Goal: Check status: Check status

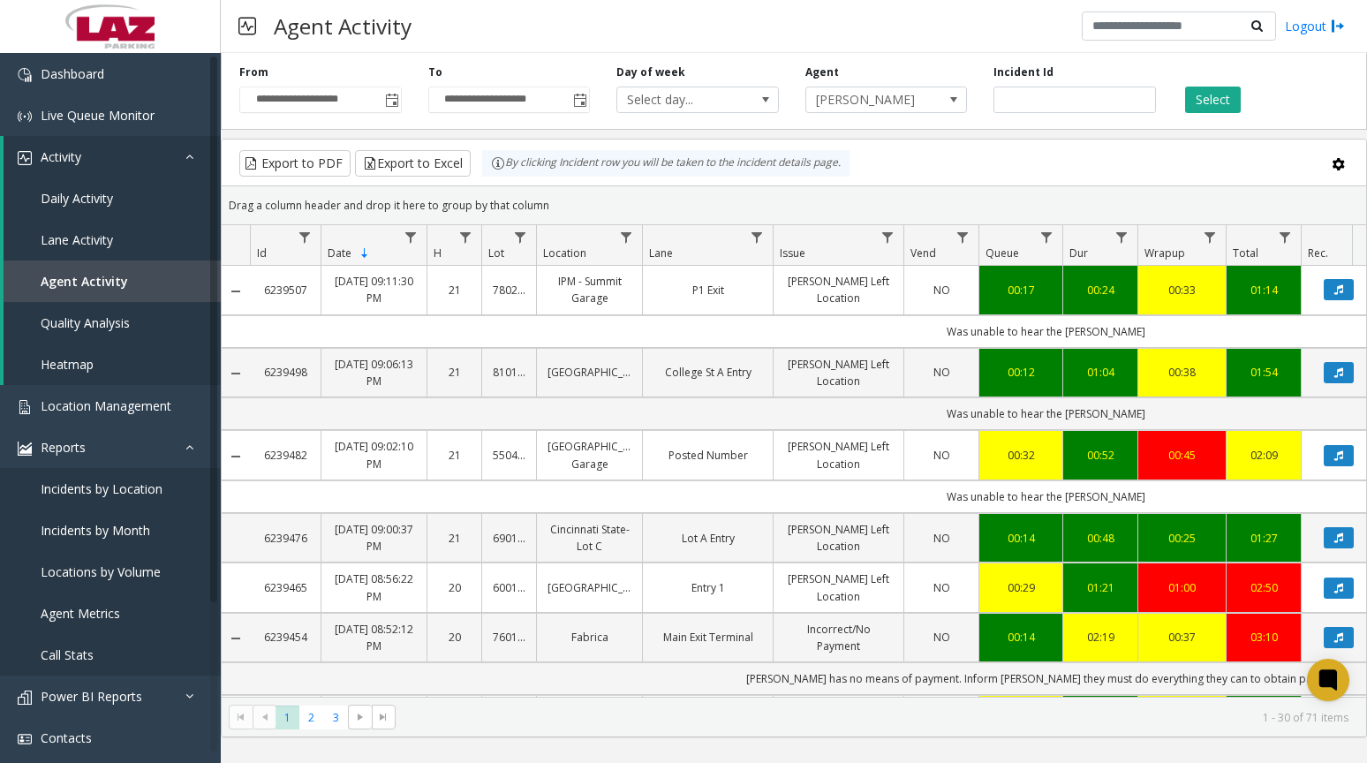
click at [882, 102] on span "[PERSON_NAME]" at bounding box center [870, 99] width 128 height 25
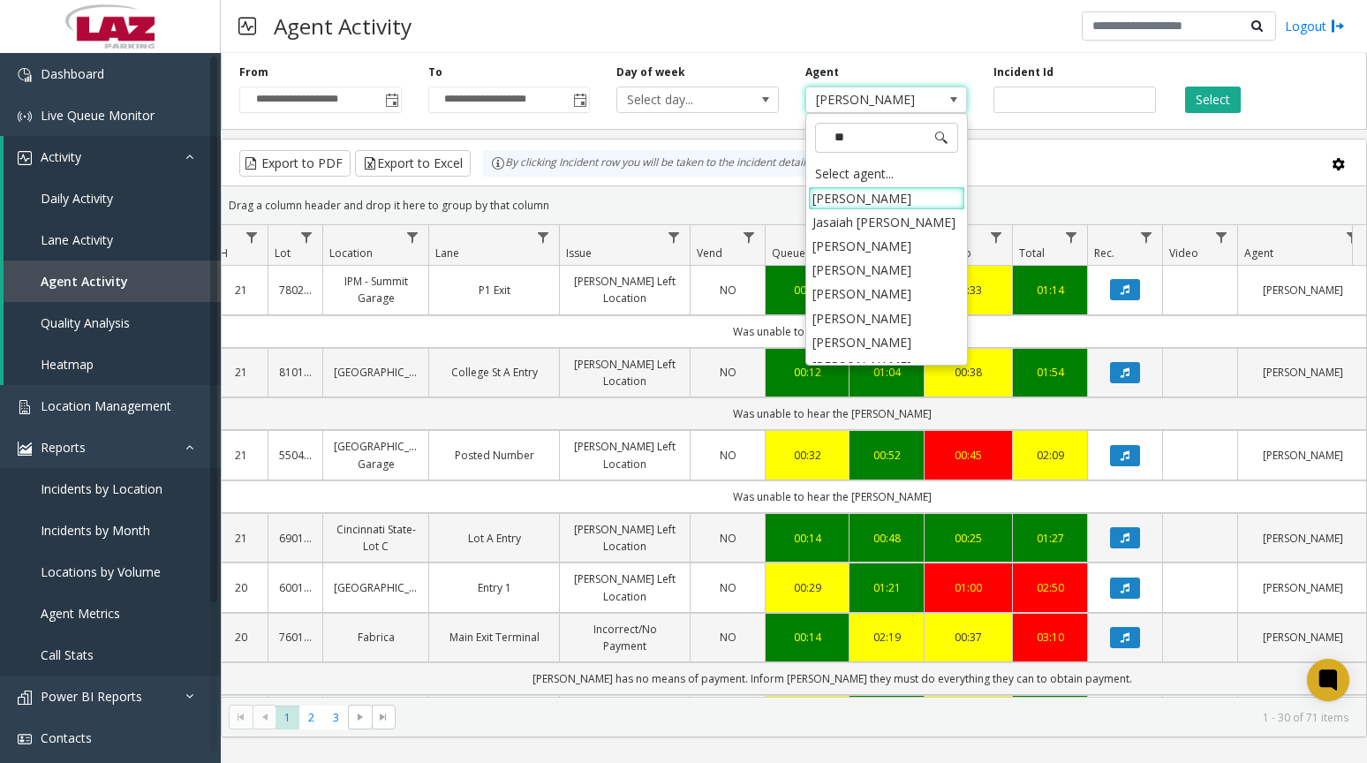
type input "***"
click at [899, 327] on li "[PERSON_NAME]" at bounding box center [886, 339] width 157 height 24
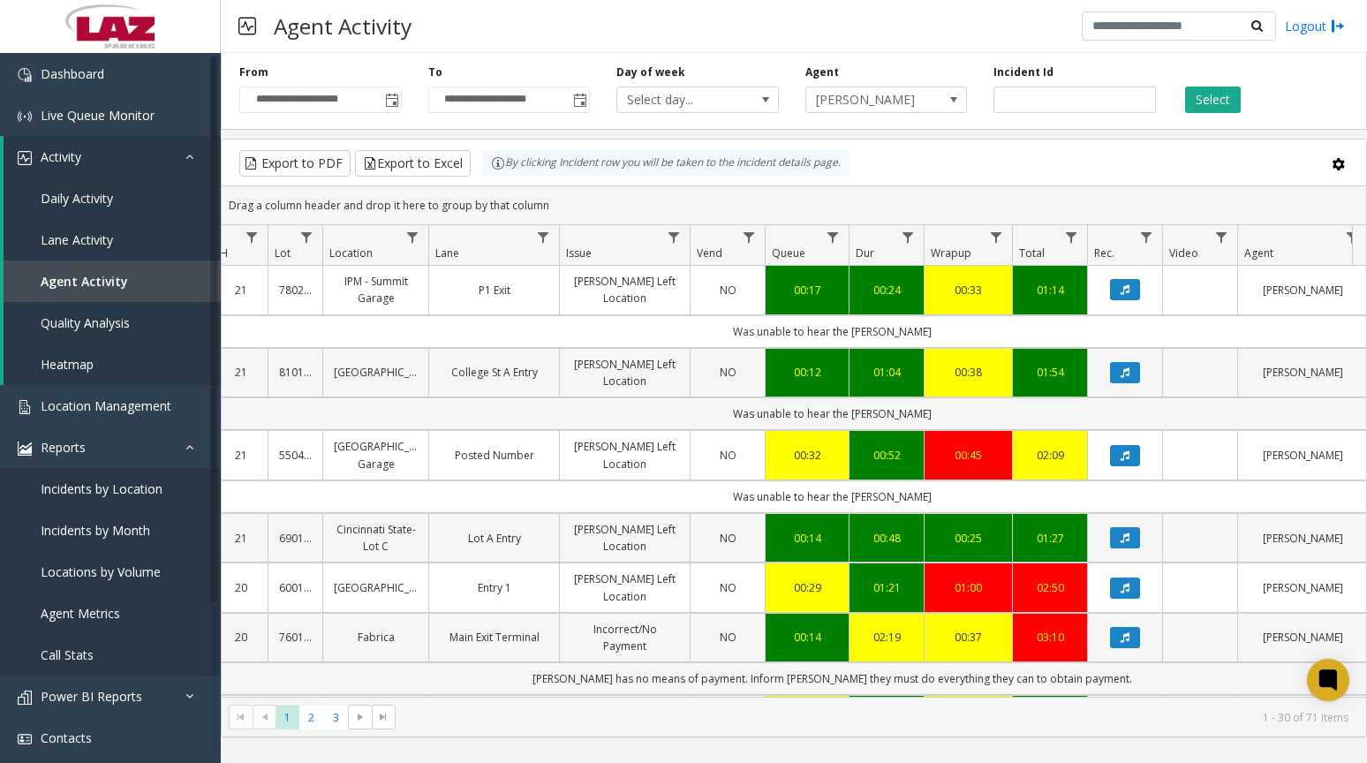
click at [1189, 96] on button "Select" at bounding box center [1213, 100] width 56 height 27
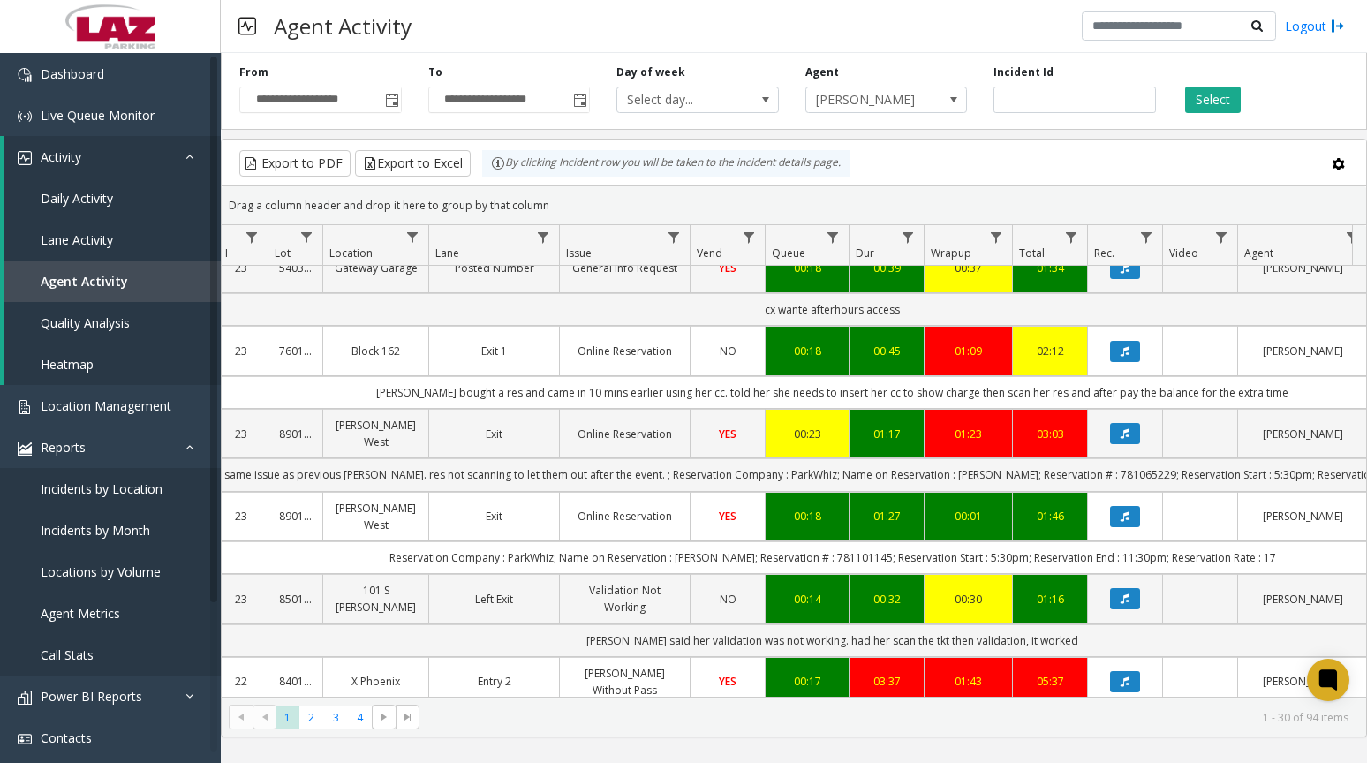
scroll to position [0, 214]
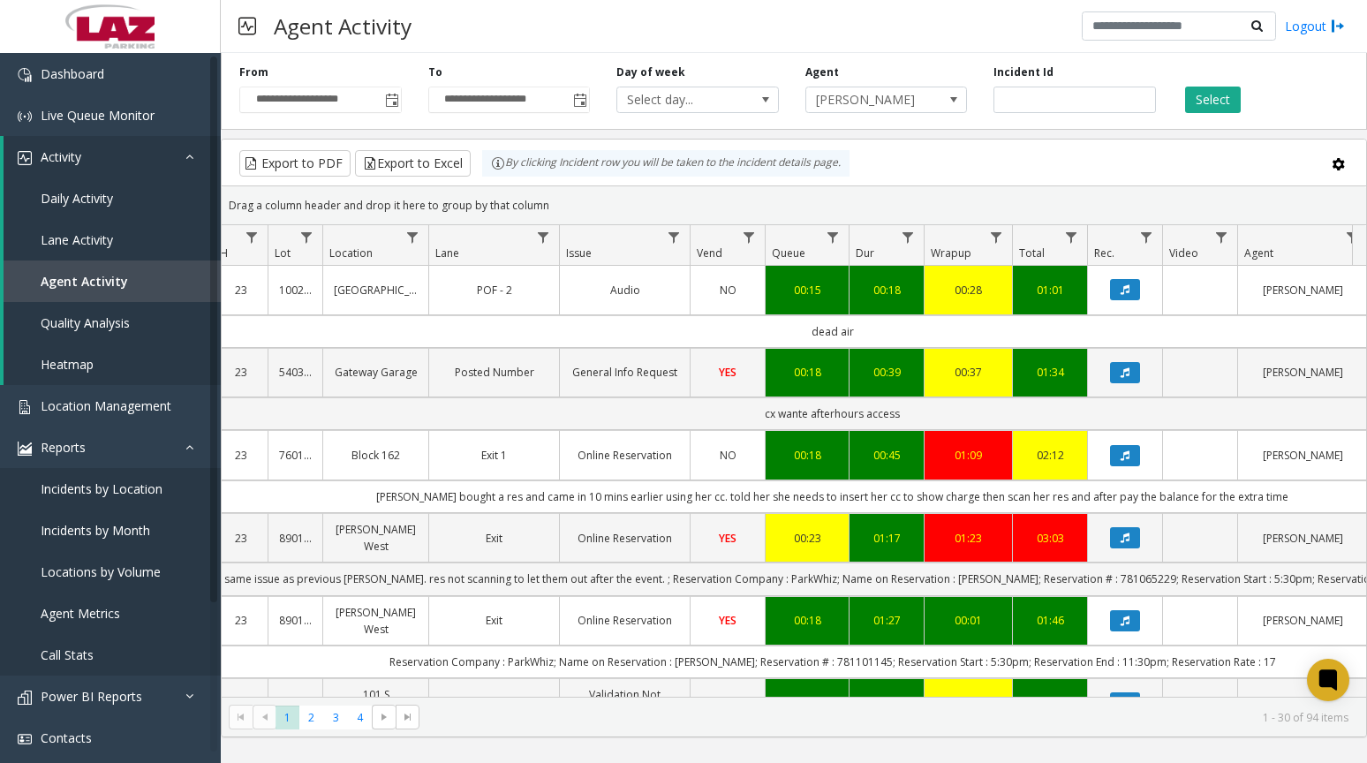
click at [1223, 94] on button "Select" at bounding box center [1213, 100] width 56 height 27
click at [1201, 104] on button "Select" at bounding box center [1213, 100] width 56 height 27
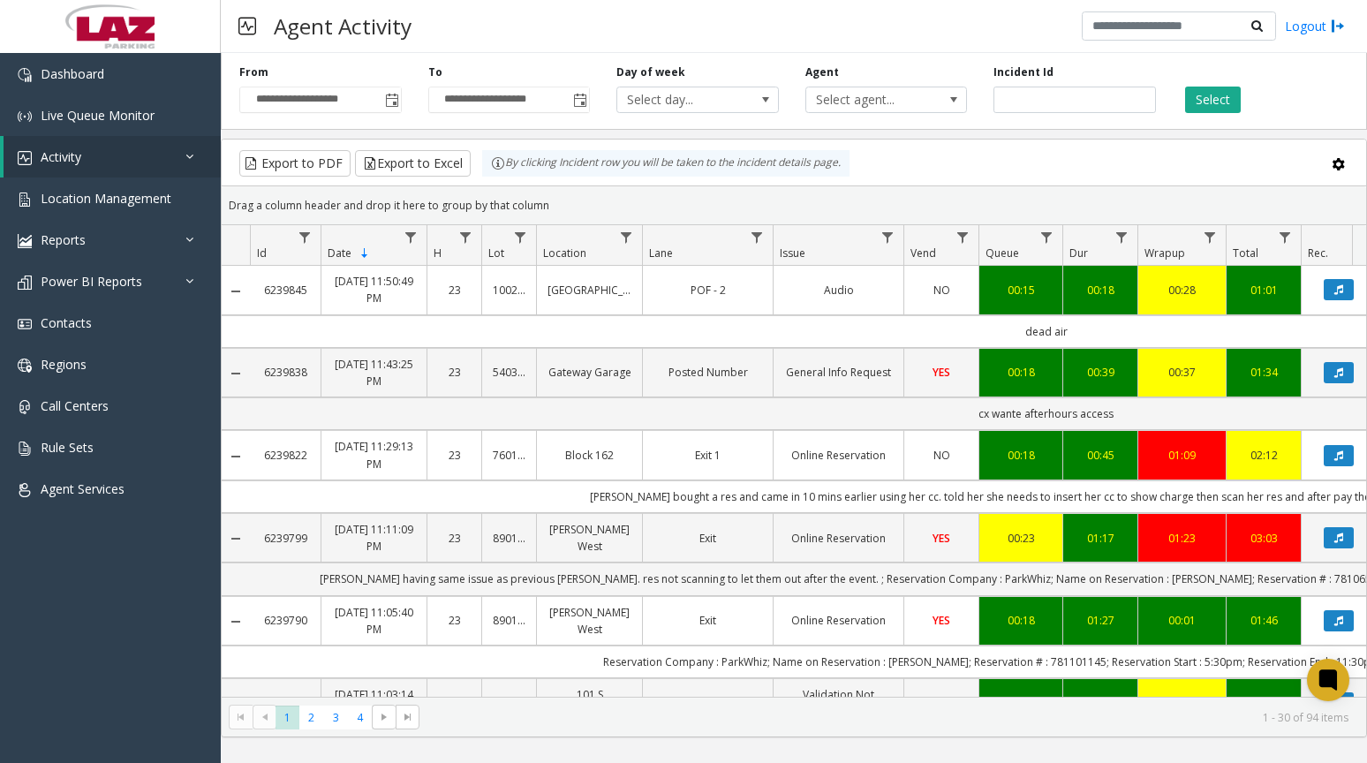
click at [845, 103] on span "Select agent..." at bounding box center [870, 99] width 128 height 25
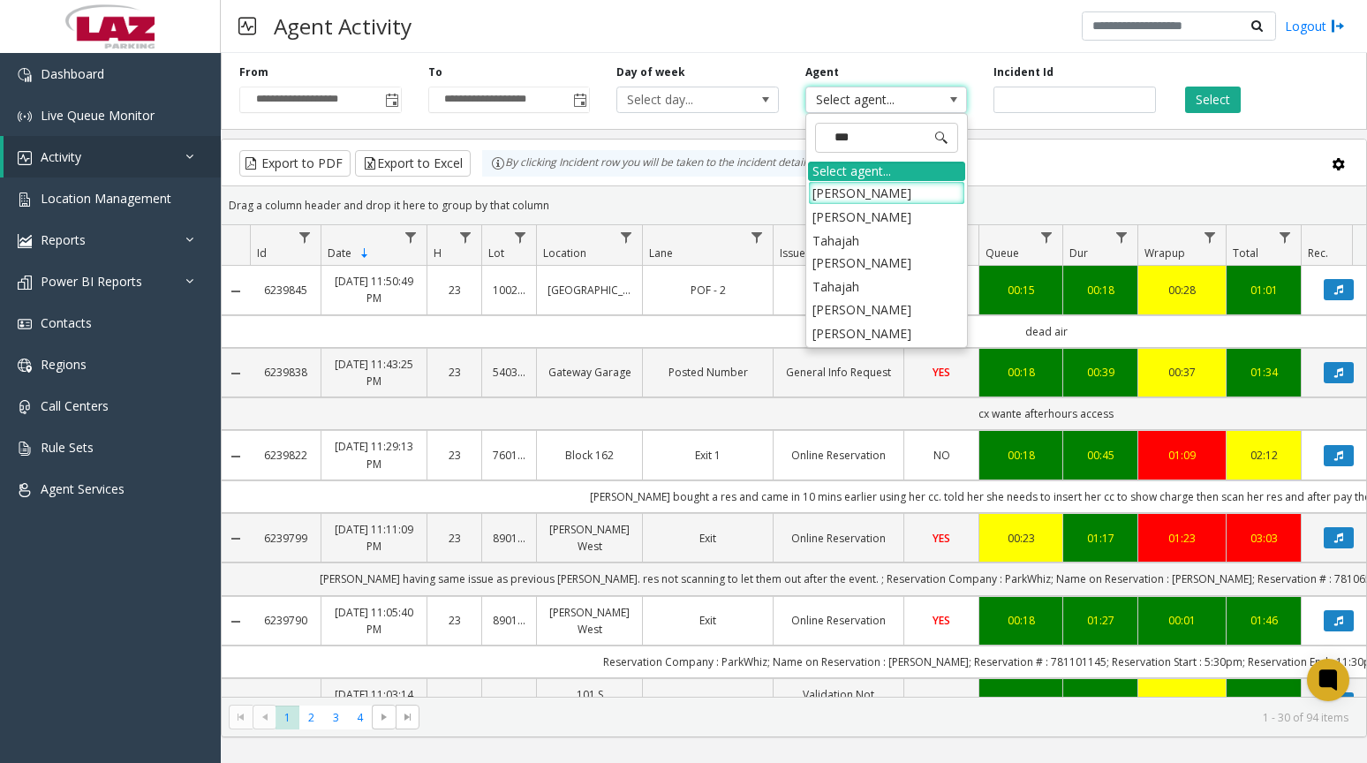
type input "****"
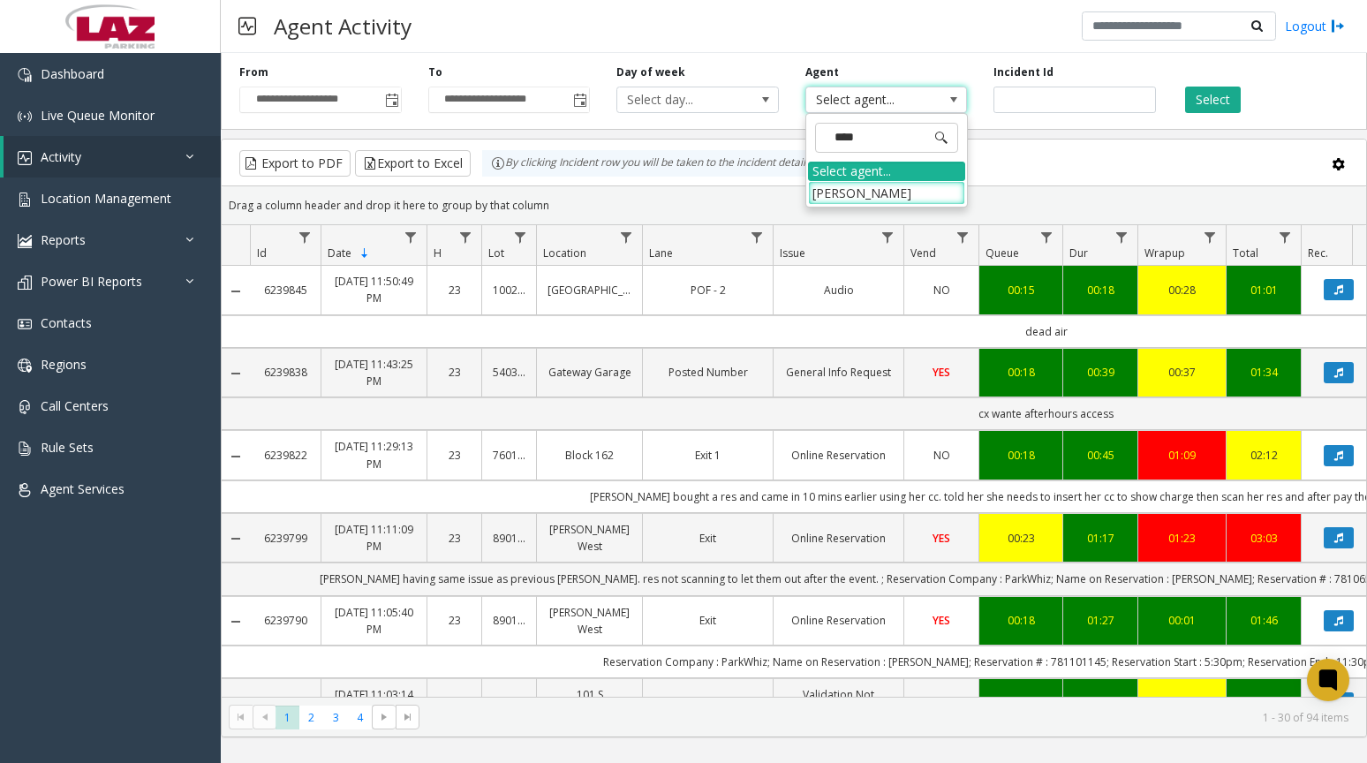
click at [873, 184] on li "[PERSON_NAME]" at bounding box center [886, 193] width 157 height 24
click at [1217, 92] on button "Select" at bounding box center [1213, 100] width 56 height 27
click at [1202, 98] on button "Select" at bounding box center [1213, 100] width 56 height 27
click at [583, 95] on span "Toggle popup" at bounding box center [580, 101] width 14 height 14
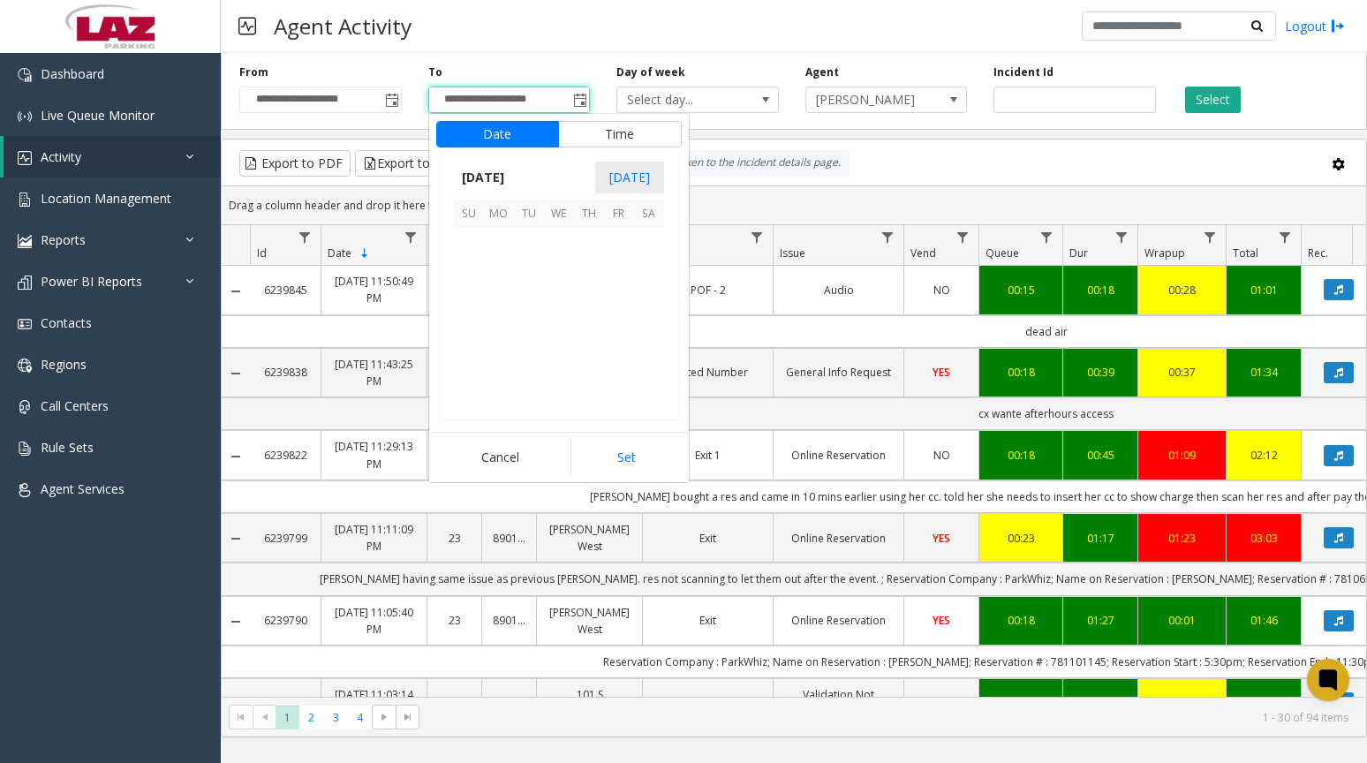
scroll to position [27, 0]
click at [561, 293] on span "15" at bounding box center [559, 302] width 30 height 30
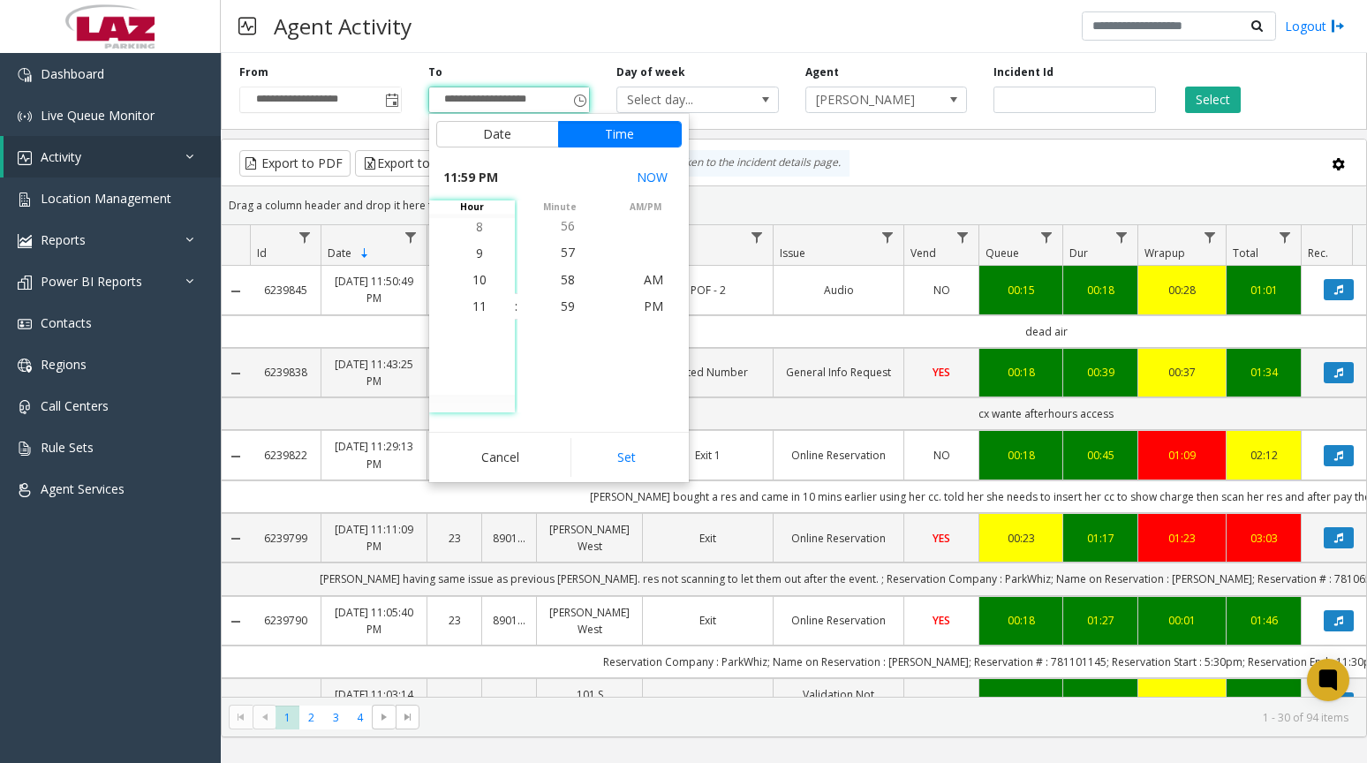
click at [619, 455] on button "Set" at bounding box center [626, 457] width 111 height 39
type input "**********"
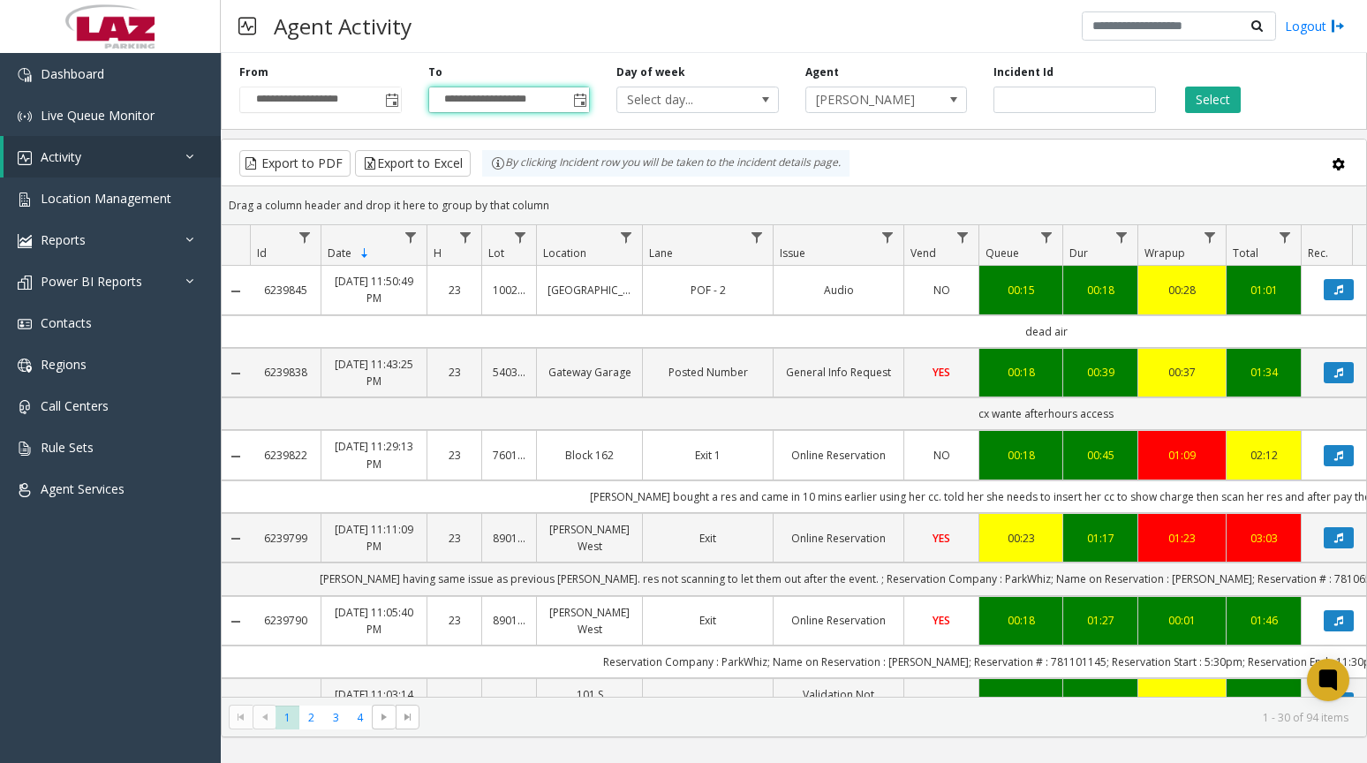
click at [1215, 84] on div "Select" at bounding box center [1264, 88] width 189 height 49
click at [1215, 88] on button "Select" at bounding box center [1213, 100] width 56 height 27
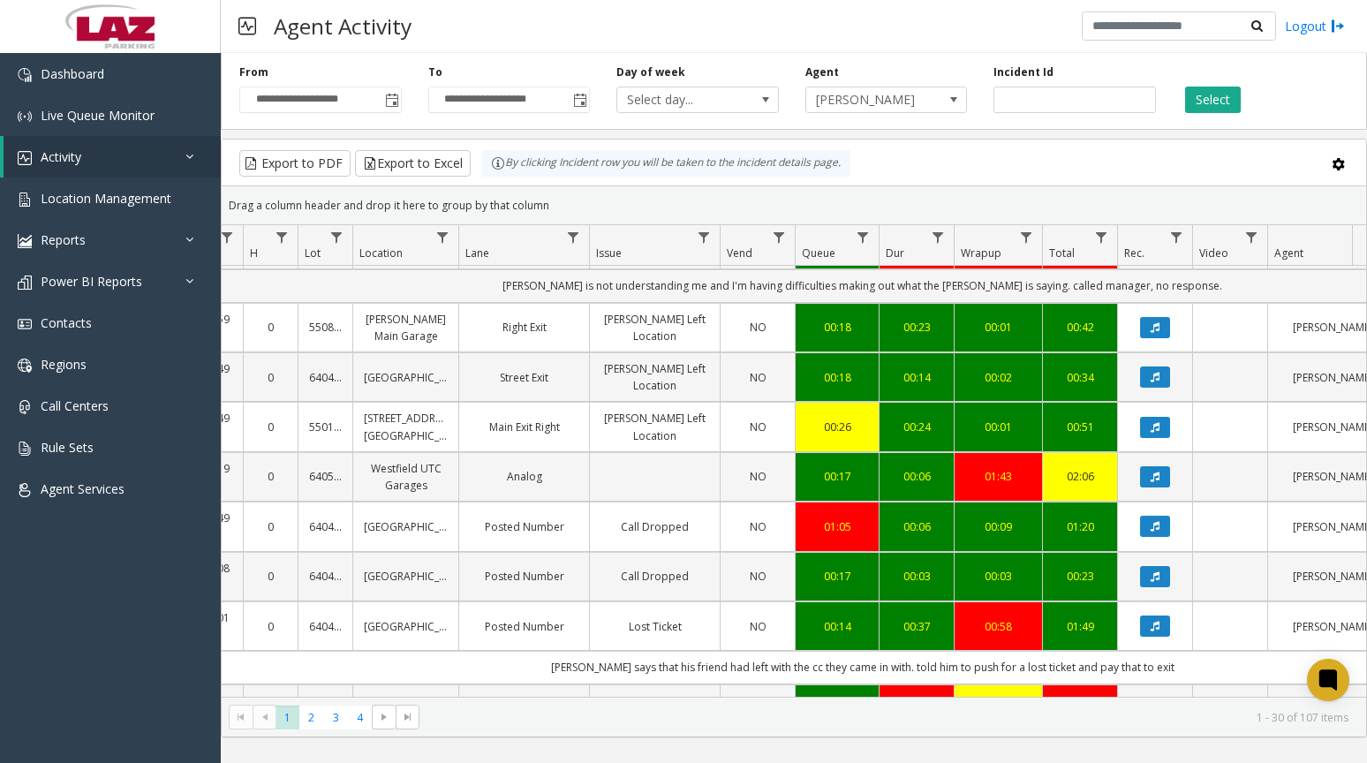
scroll to position [177, 184]
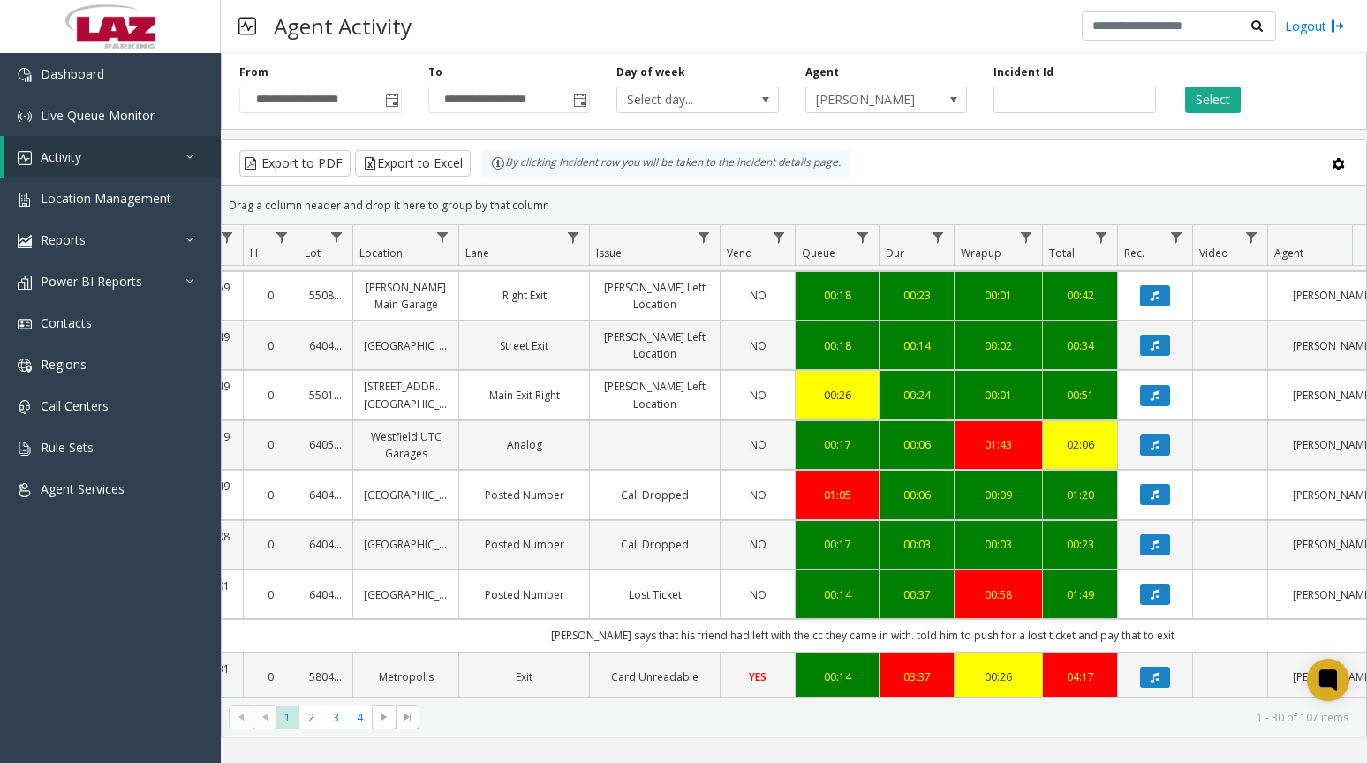
click at [1148, 534] on button "Data table" at bounding box center [1155, 544] width 30 height 21
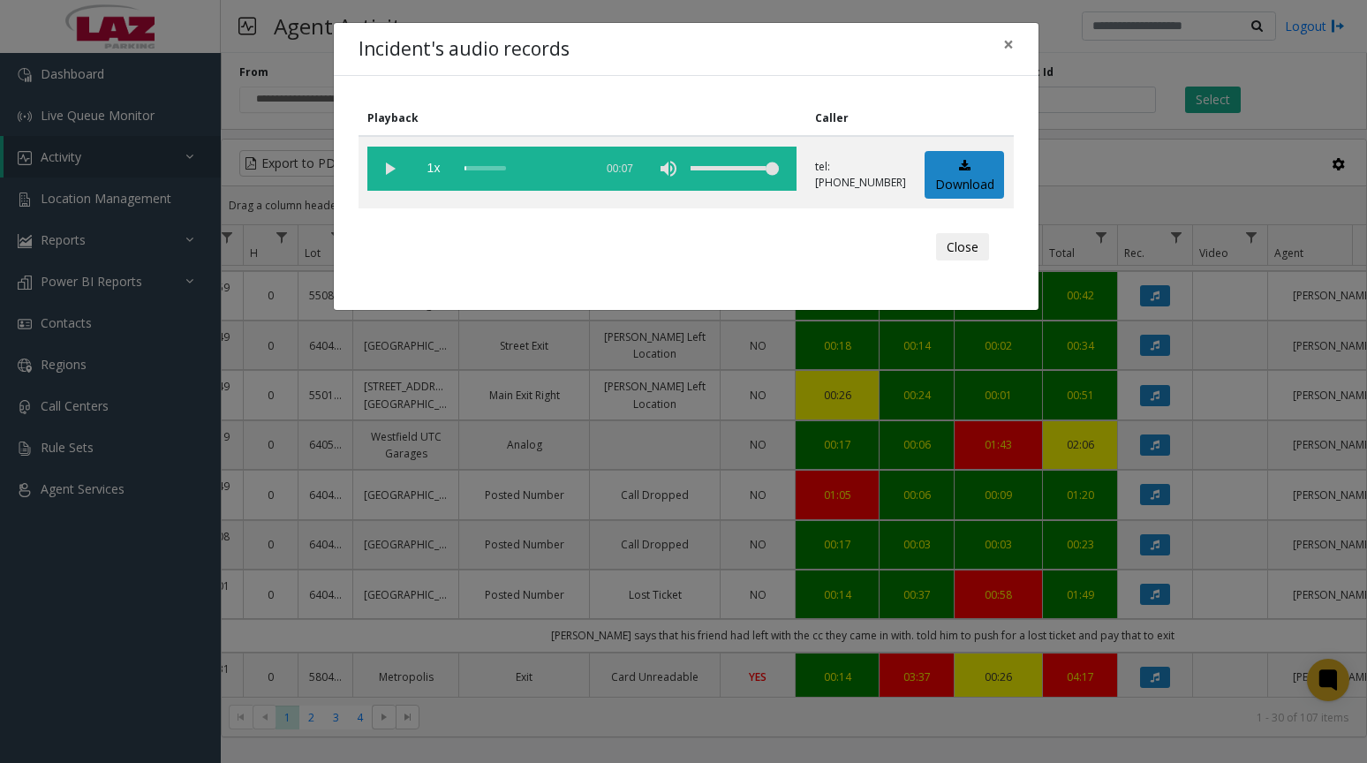
click at [383, 168] on vg-play-pause at bounding box center [389, 169] width 44 height 44
click at [476, 168] on div "scrub bar" at bounding box center [525, 169] width 120 height 44
click at [487, 167] on div "scrub bar" at bounding box center [525, 169] width 120 height 44
click at [494, 169] on div "scrub bar" at bounding box center [525, 169] width 120 height 44
click at [975, 248] on button "Close" at bounding box center [962, 247] width 53 height 28
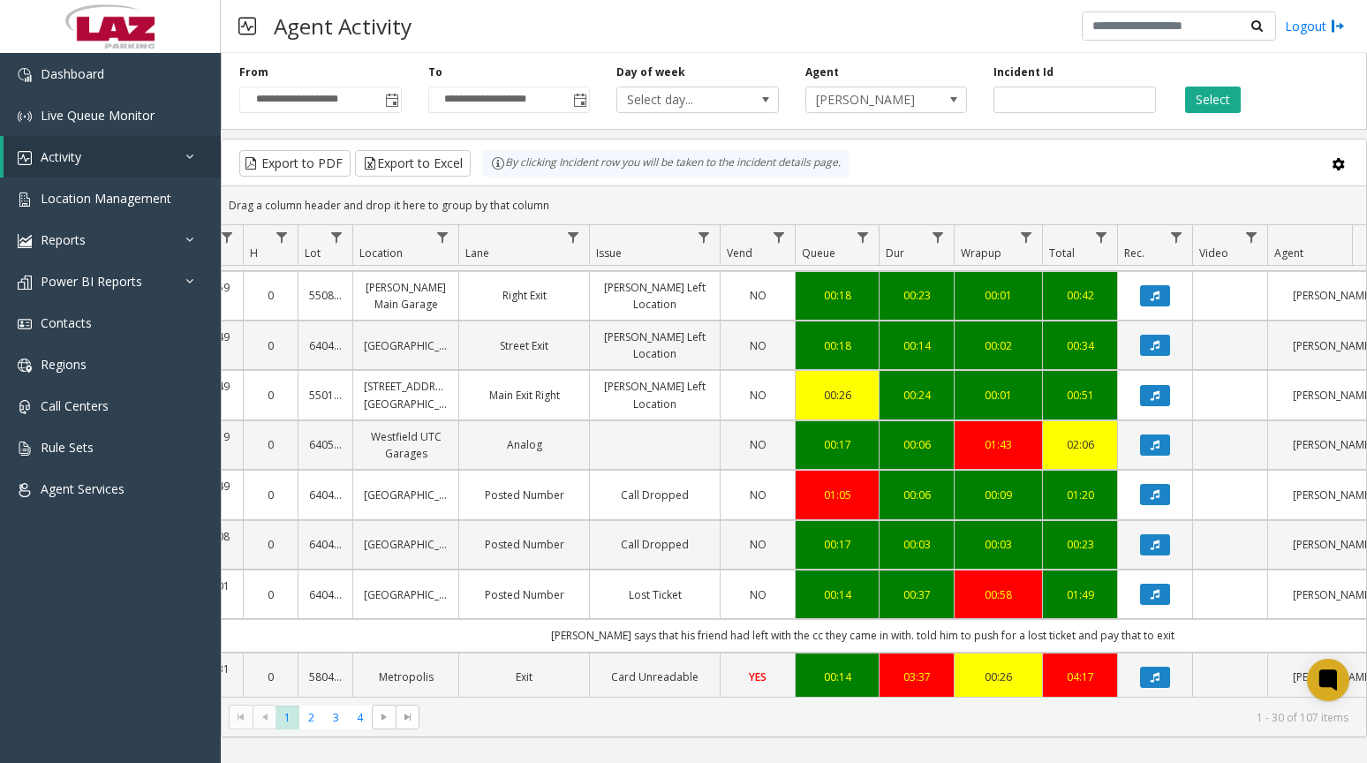
click at [1158, 584] on button "Data table" at bounding box center [1155, 594] width 30 height 21
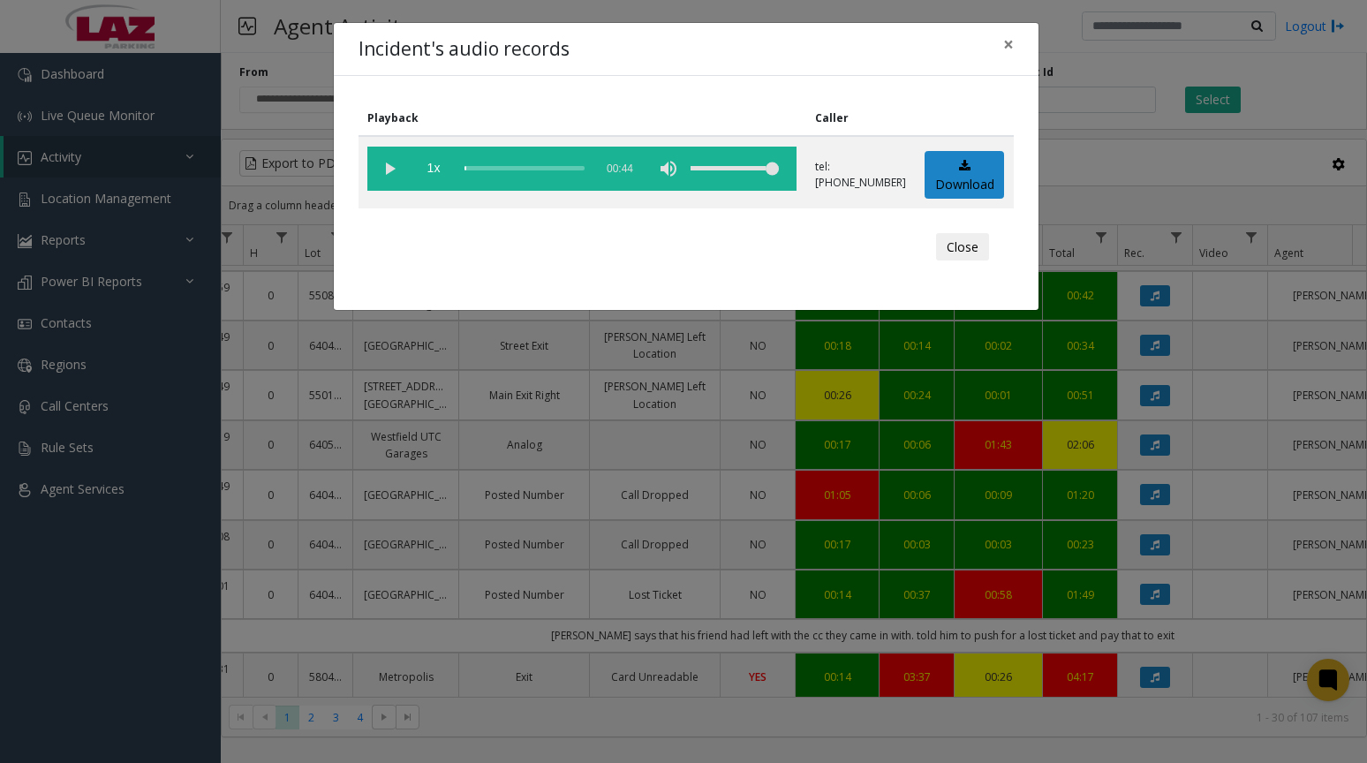
click at [389, 174] on vg-play-pause at bounding box center [389, 169] width 44 height 44
click at [488, 171] on div "scrub bar" at bounding box center [525, 169] width 120 height 44
click at [947, 247] on button "Close" at bounding box center [962, 247] width 53 height 28
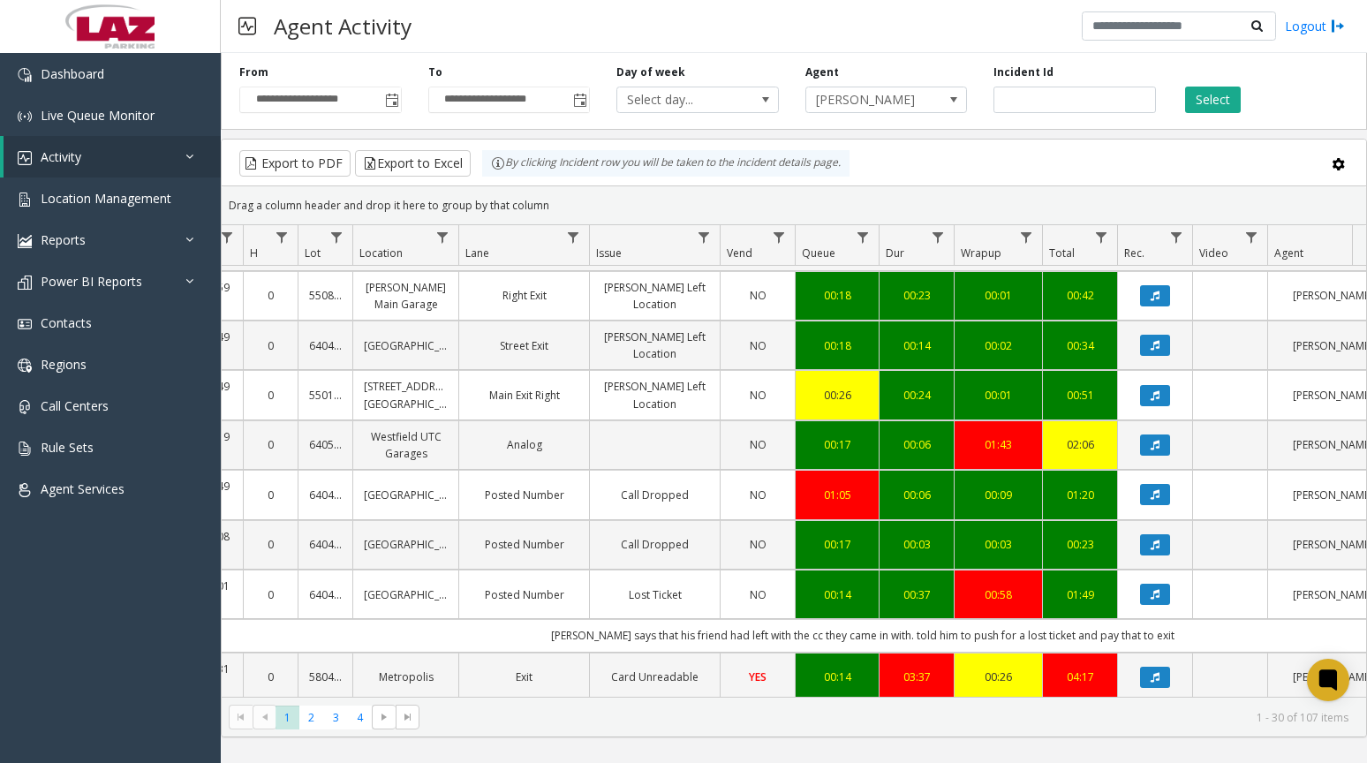
click at [1155, 489] on icon "Data table" at bounding box center [1155, 494] width 9 height 11
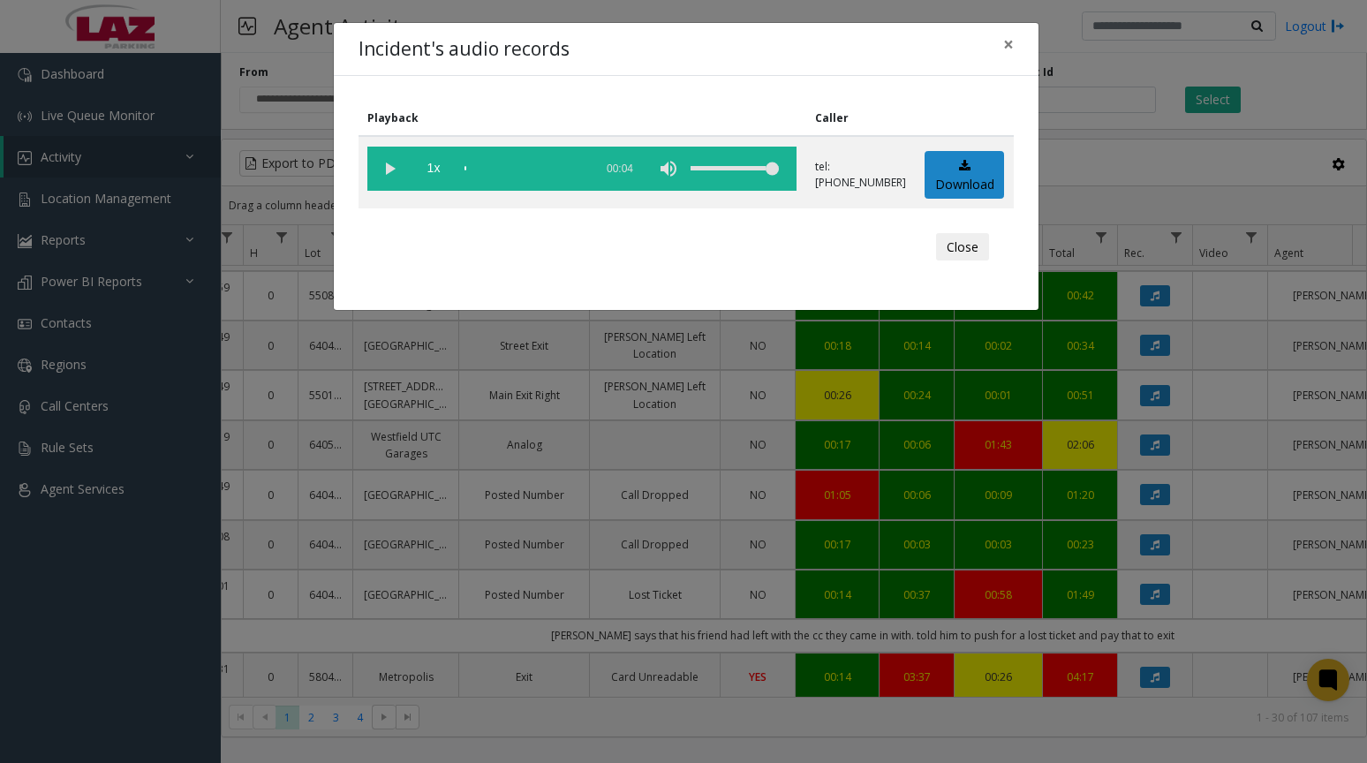
click at [393, 172] on vg-play-pause at bounding box center [389, 169] width 44 height 44
click at [494, 165] on div "scrub bar" at bounding box center [525, 169] width 120 height 44
click at [955, 257] on button "Close" at bounding box center [962, 247] width 53 height 28
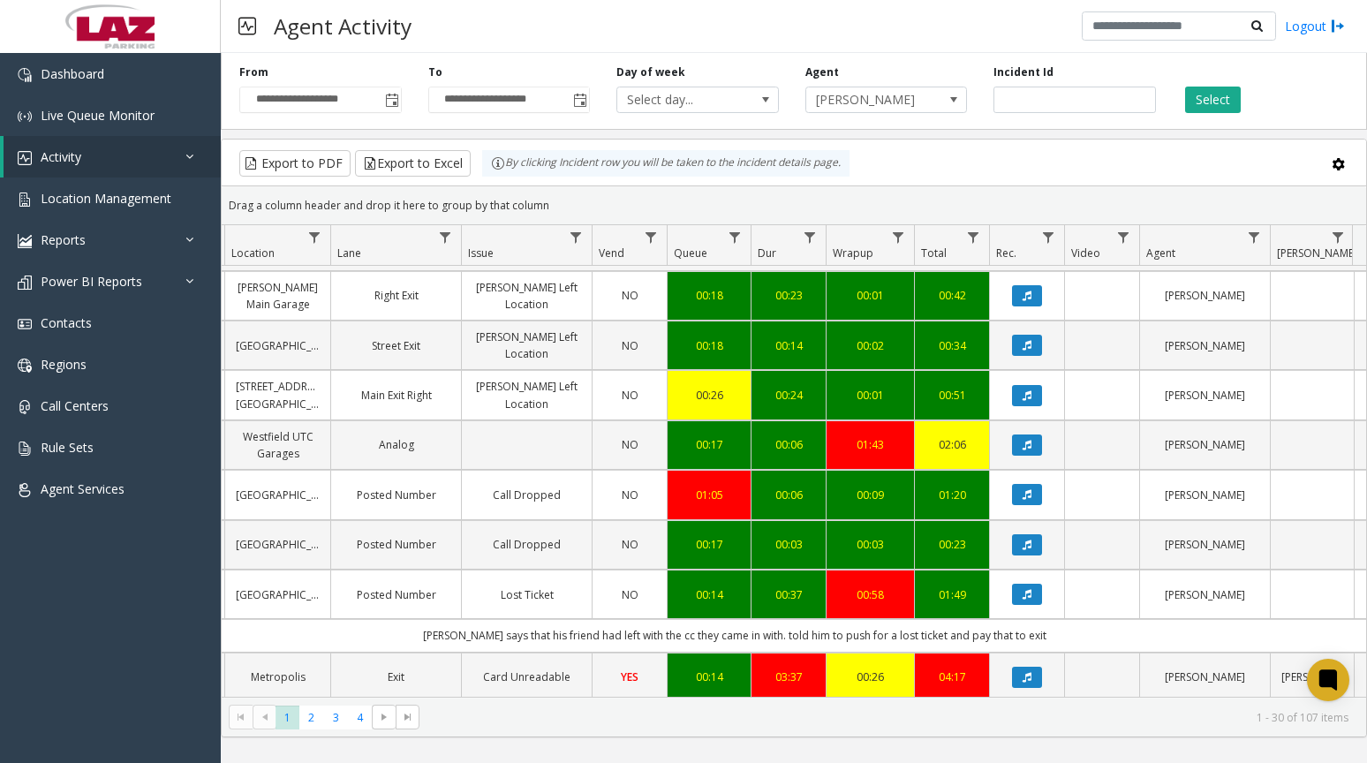
scroll to position [0, 0]
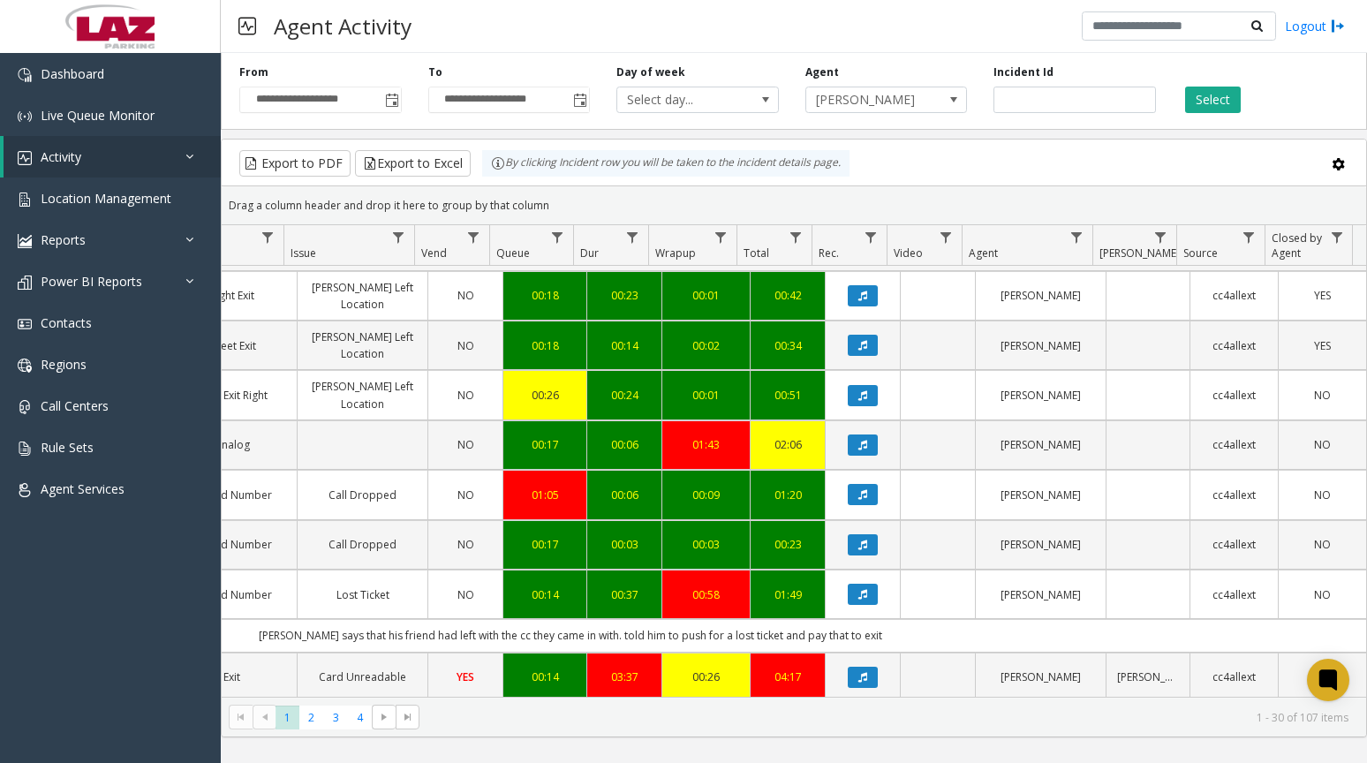
click at [859, 390] on icon "Data table" at bounding box center [863, 395] width 9 height 11
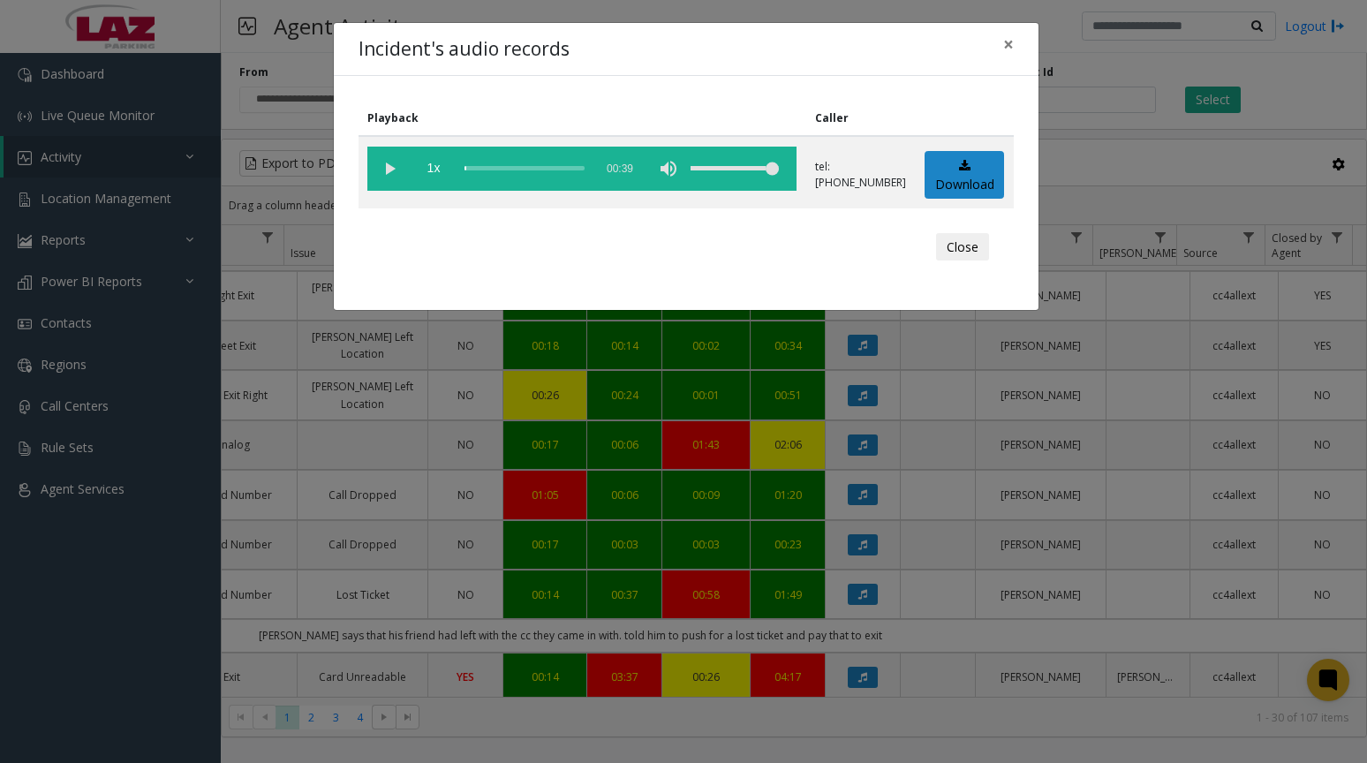
click at [384, 163] on vg-play-pause at bounding box center [389, 169] width 44 height 44
click at [487, 166] on div "scrub bar" at bounding box center [525, 169] width 120 height 44
click at [502, 167] on div "scrub bar" at bounding box center [525, 169] width 120 height 44
click at [513, 167] on div "scrub bar" at bounding box center [525, 169] width 120 height 44
click at [529, 169] on div "scrub bar" at bounding box center [525, 169] width 120 height 44
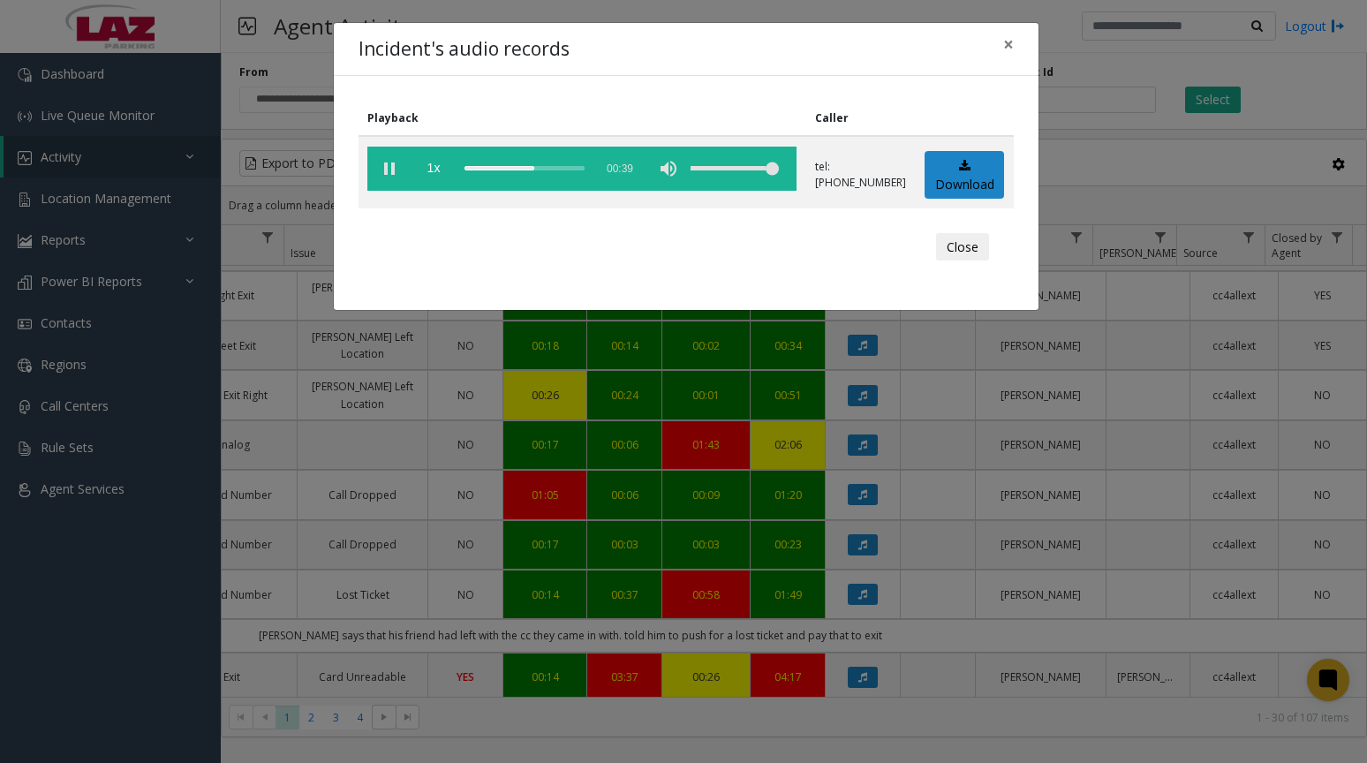
click at [976, 250] on button "Close" at bounding box center [962, 247] width 53 height 28
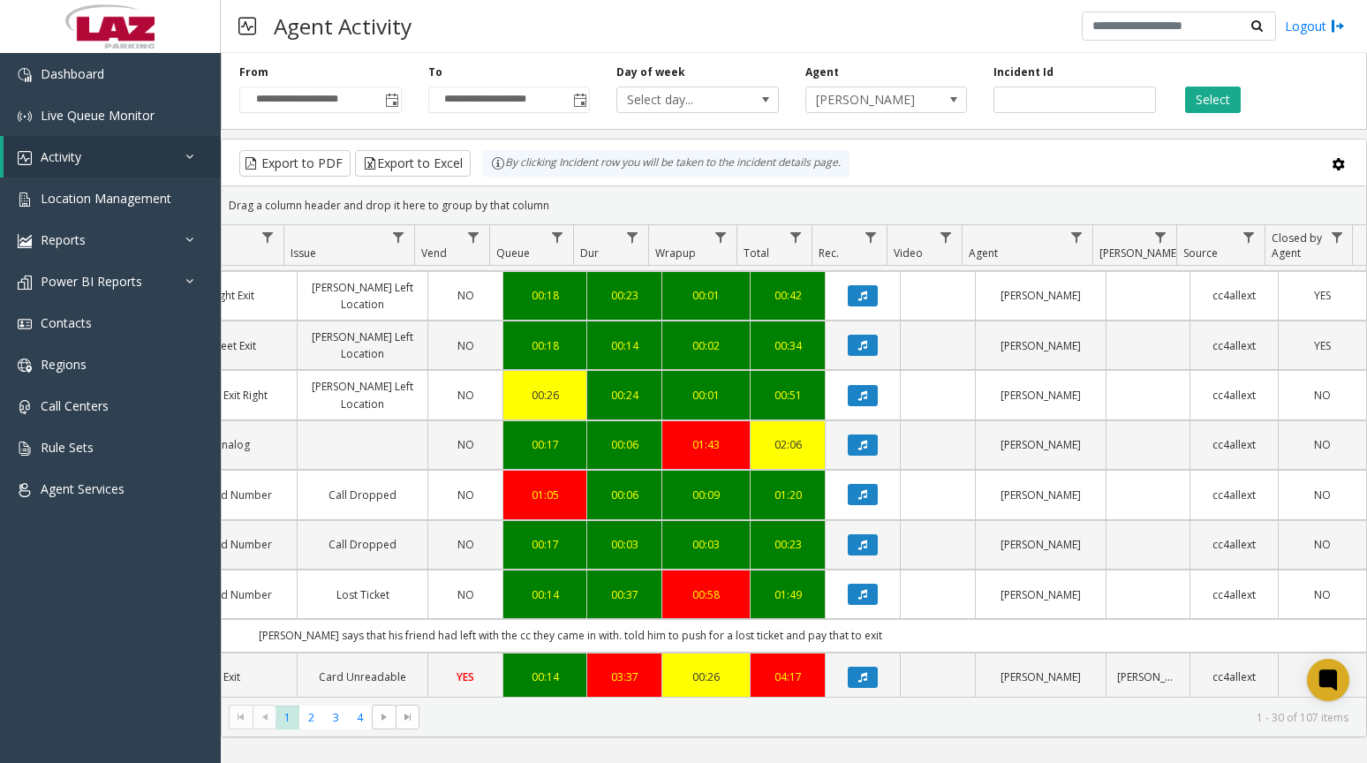
click at [859, 390] on icon "Data table" at bounding box center [863, 395] width 9 height 11
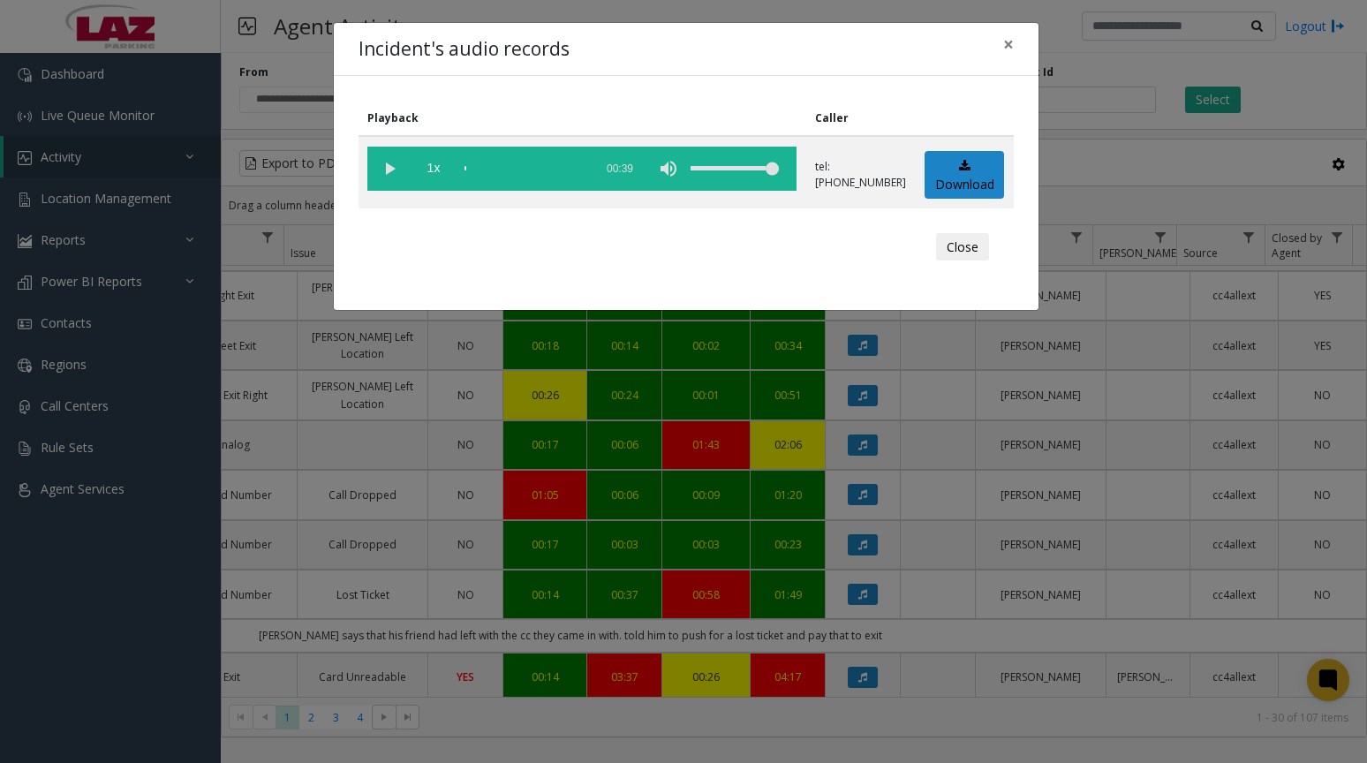
click at [384, 168] on vg-play-pause at bounding box center [389, 169] width 44 height 44
click at [496, 163] on div "scrub bar" at bounding box center [525, 169] width 120 height 44
click at [517, 166] on div "scrub bar" at bounding box center [525, 169] width 120 height 44
click at [393, 174] on vg-play-pause at bounding box center [389, 169] width 44 height 44
click at [951, 254] on button "Close" at bounding box center [962, 247] width 53 height 28
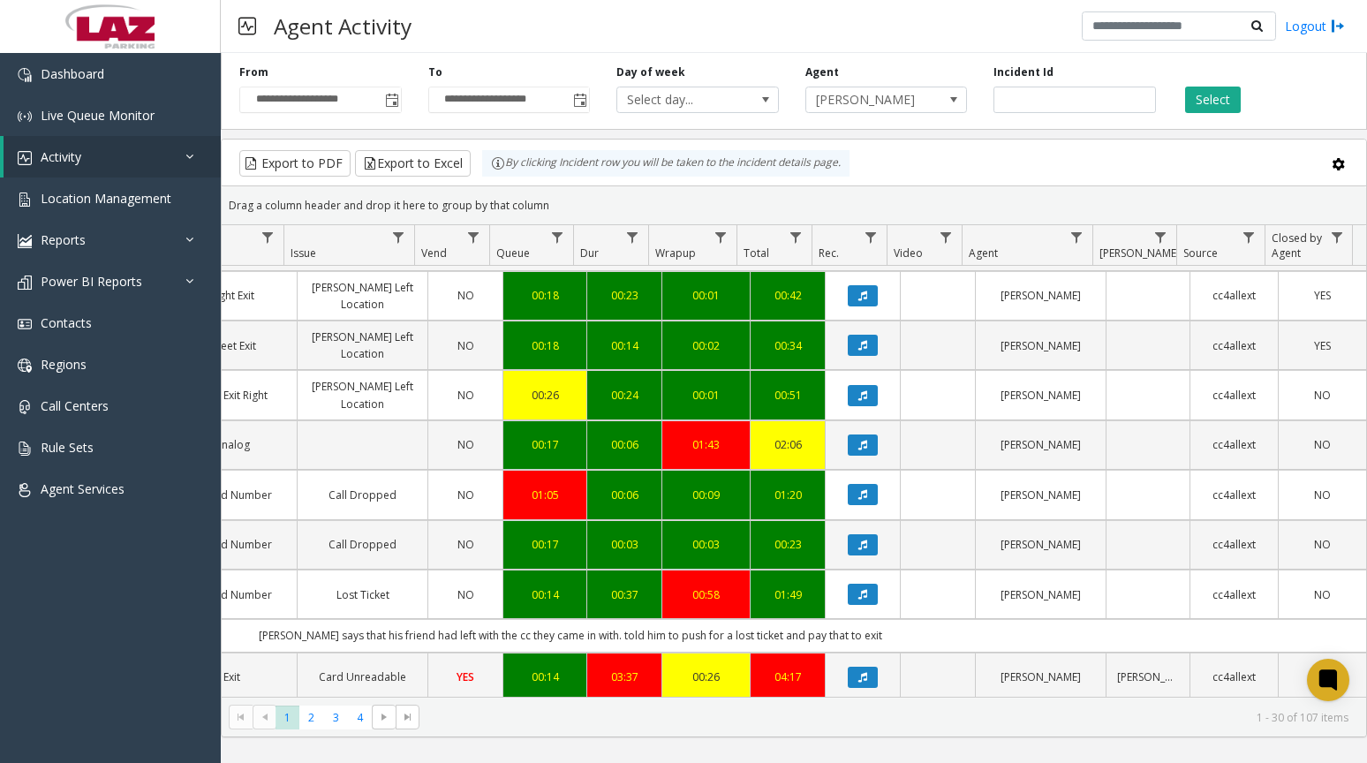
click at [848, 335] on button "Data table" at bounding box center [863, 345] width 30 height 21
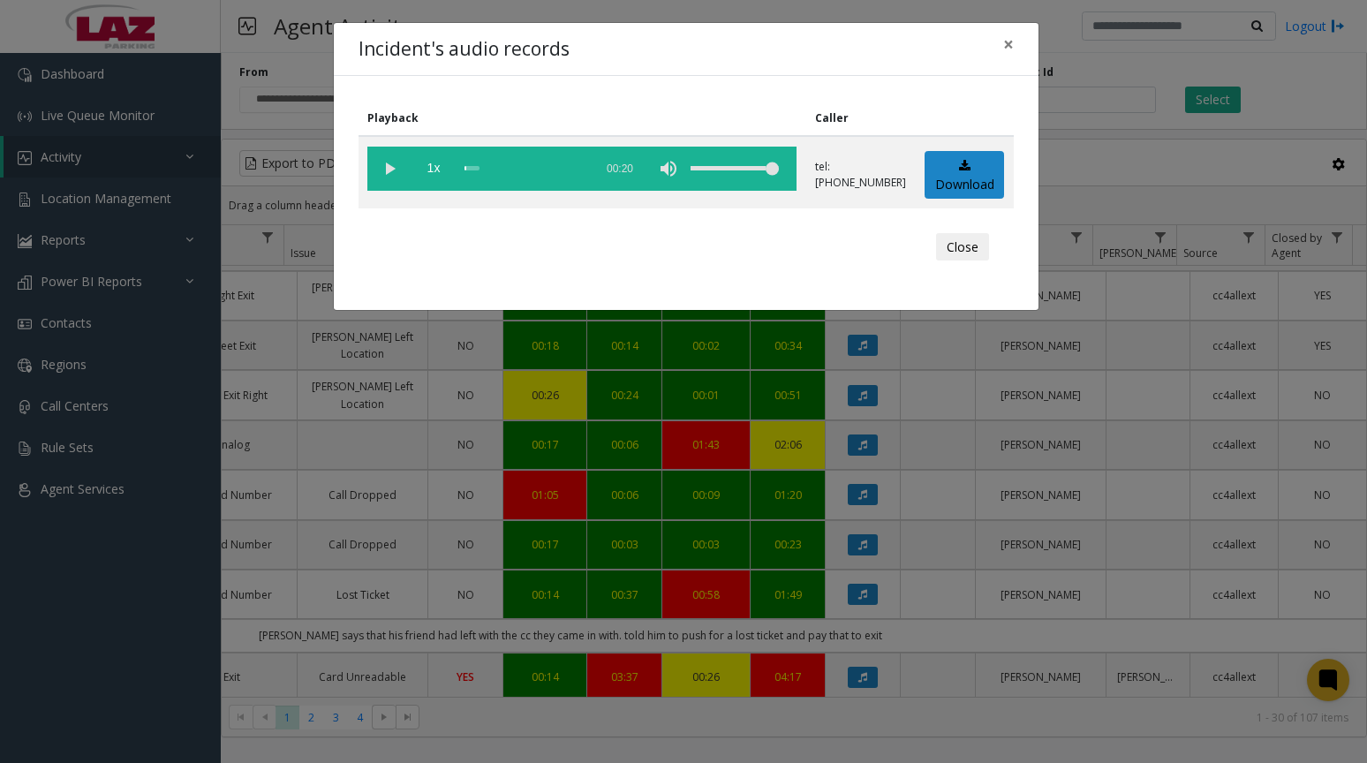
click at [380, 164] on vg-play-pause at bounding box center [389, 169] width 44 height 44
click at [480, 166] on div "scrub bar" at bounding box center [525, 169] width 120 height 44
click at [380, 169] on vg-play-pause at bounding box center [389, 169] width 44 height 44
click at [493, 167] on div "scrub bar" at bounding box center [525, 169] width 120 height 44
click at [964, 250] on button "Close" at bounding box center [962, 247] width 53 height 28
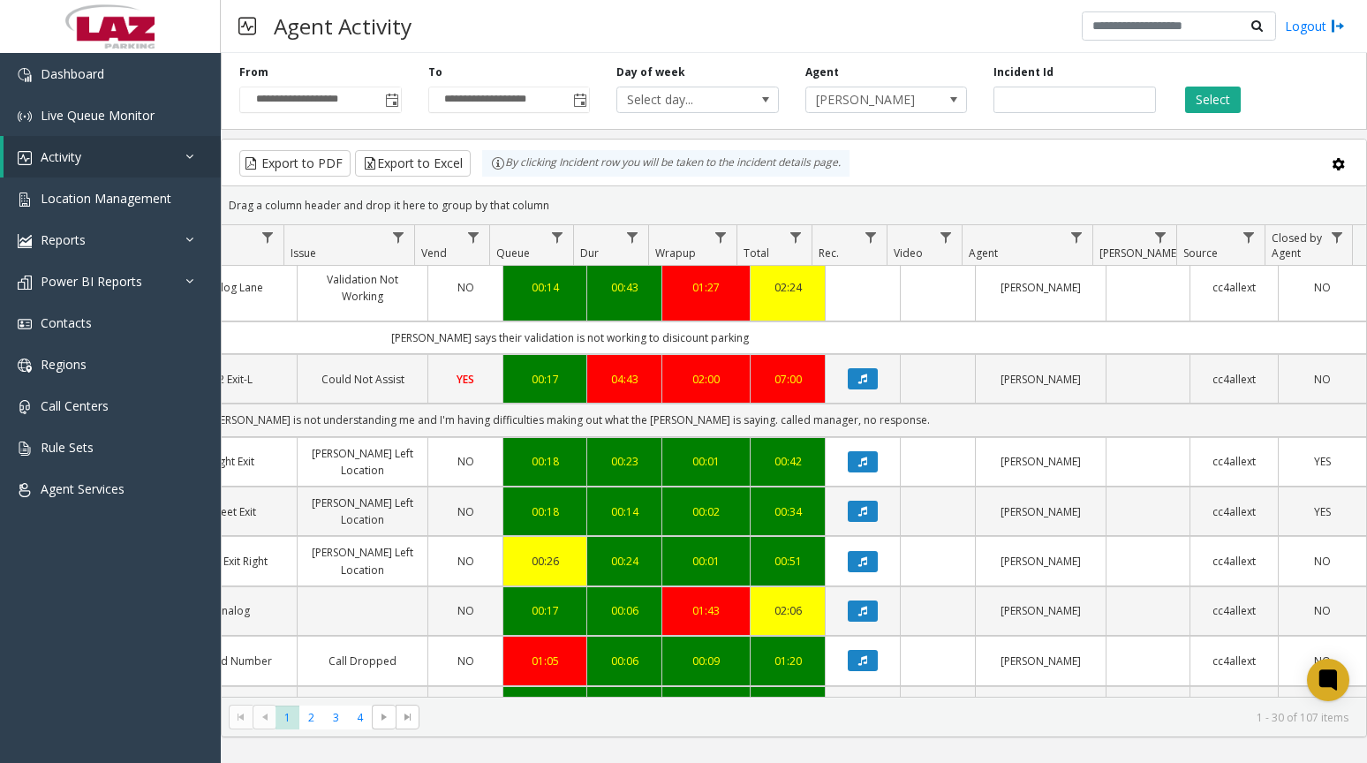
scroll to position [0, 489]
